Goal: Navigation & Orientation: Go to known website

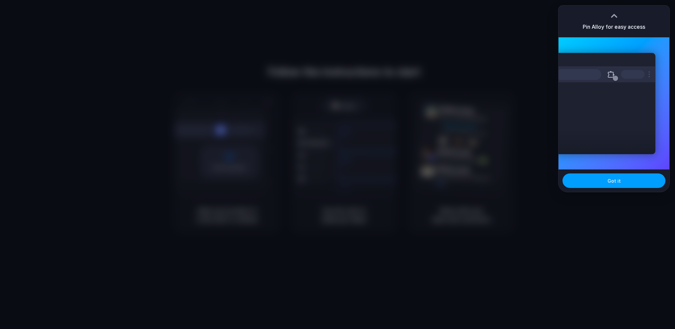
click at [613, 180] on span "Got it" at bounding box center [613, 181] width 13 height 7
